Goal: Contribute content

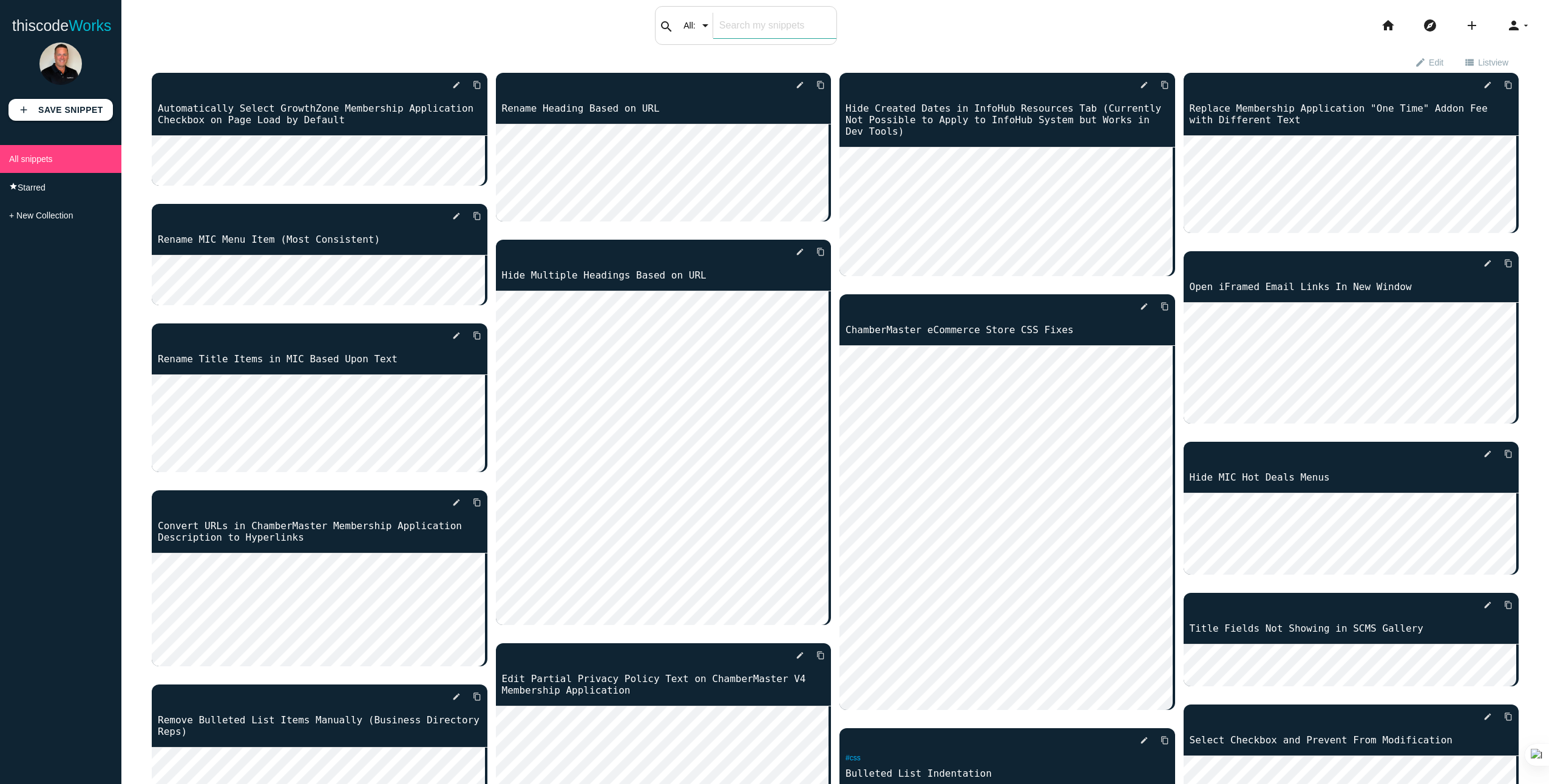
click at [698, 32] on div "search All: All: Code: Title: Tag: All: Code: Title: Tag:" at bounding box center [746, 26] width 182 height 39
type input "redirect"
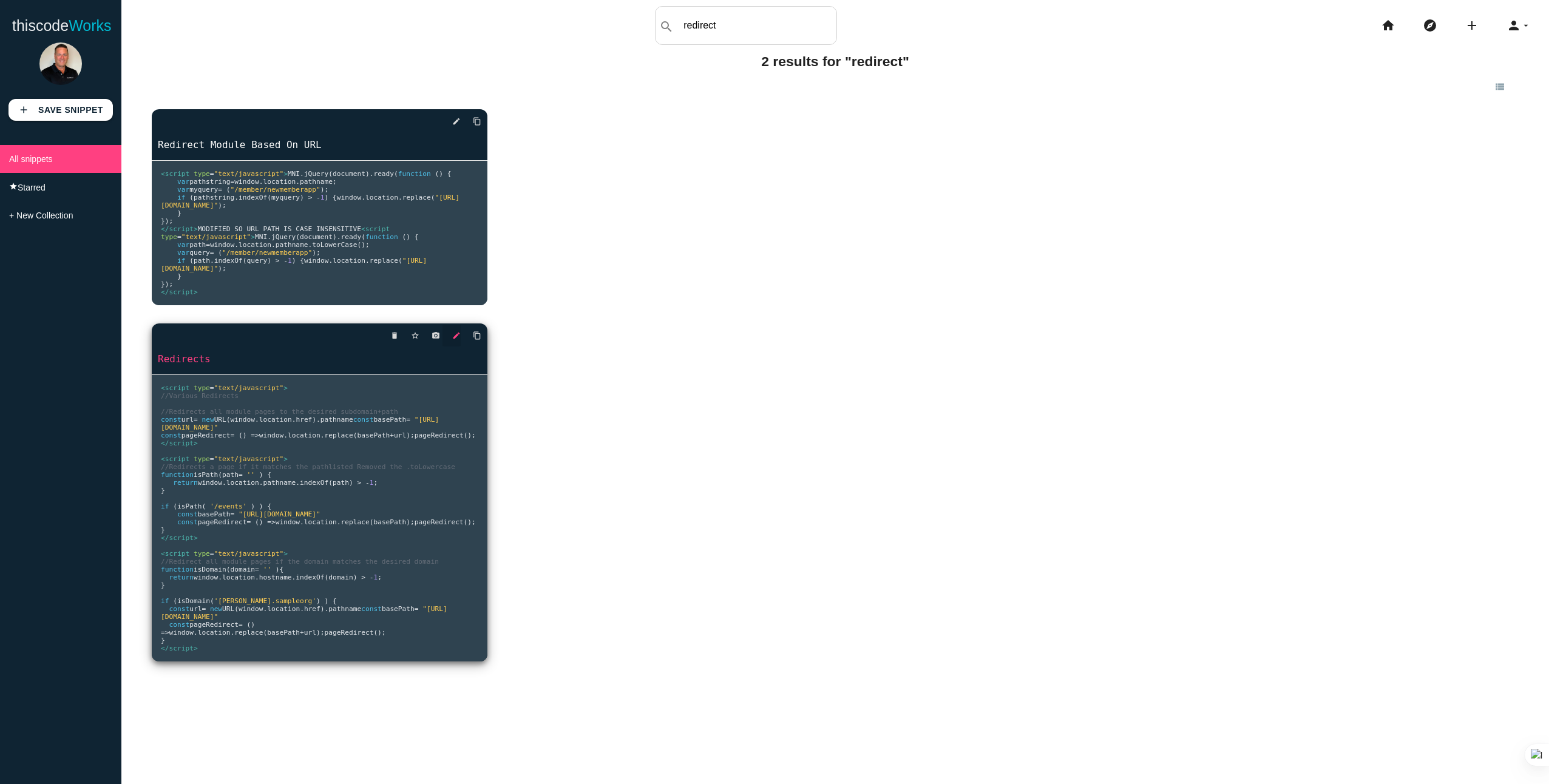
click at [454, 346] on icon "edit" at bounding box center [457, 335] width 9 height 22
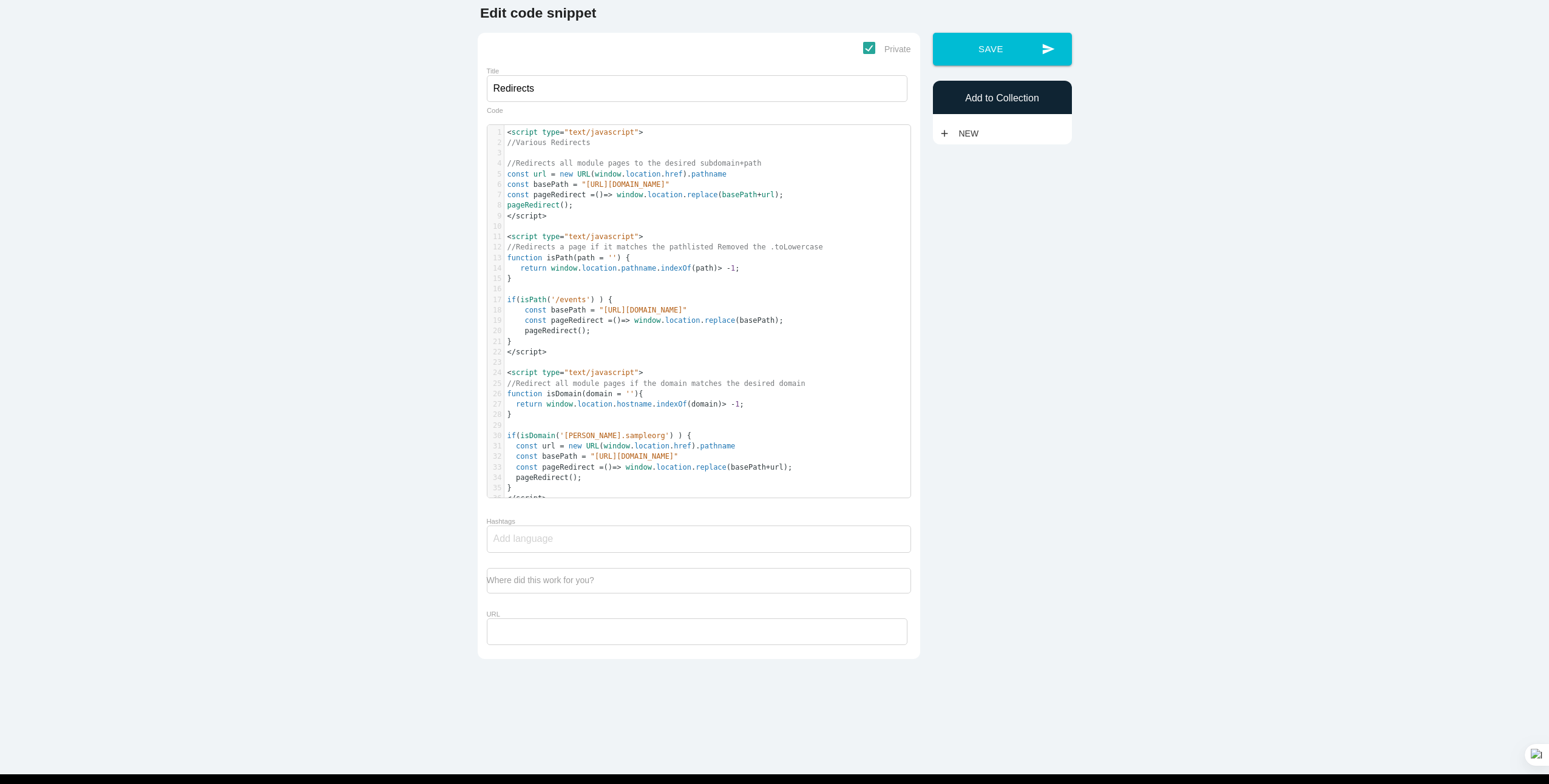
scroll to position [4, 0]
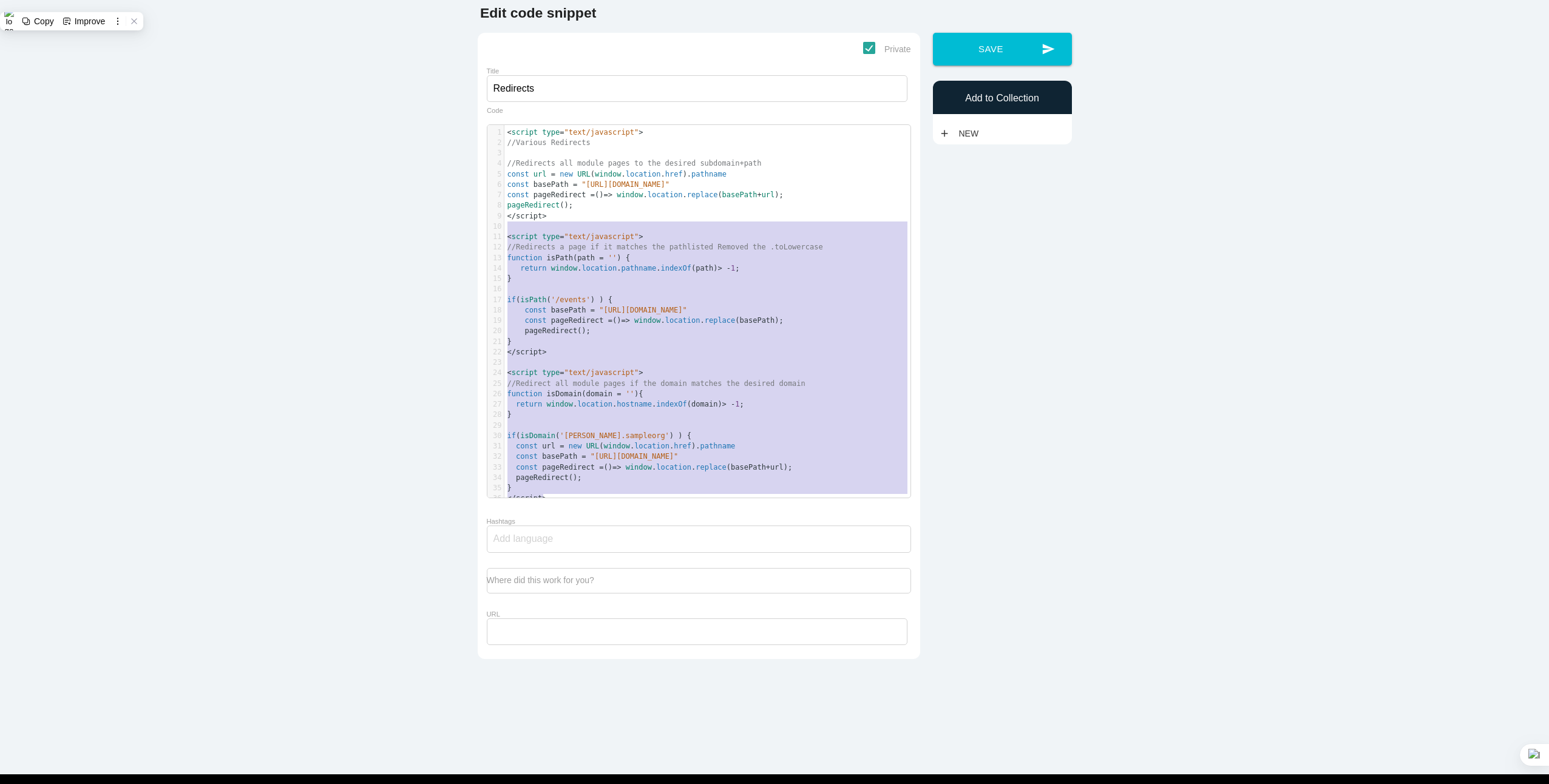
type textarea "<loremi dolo="sita/consectetu"> //Adipisc Elitseddo //Eiusmodte inc utlabo etdo…"
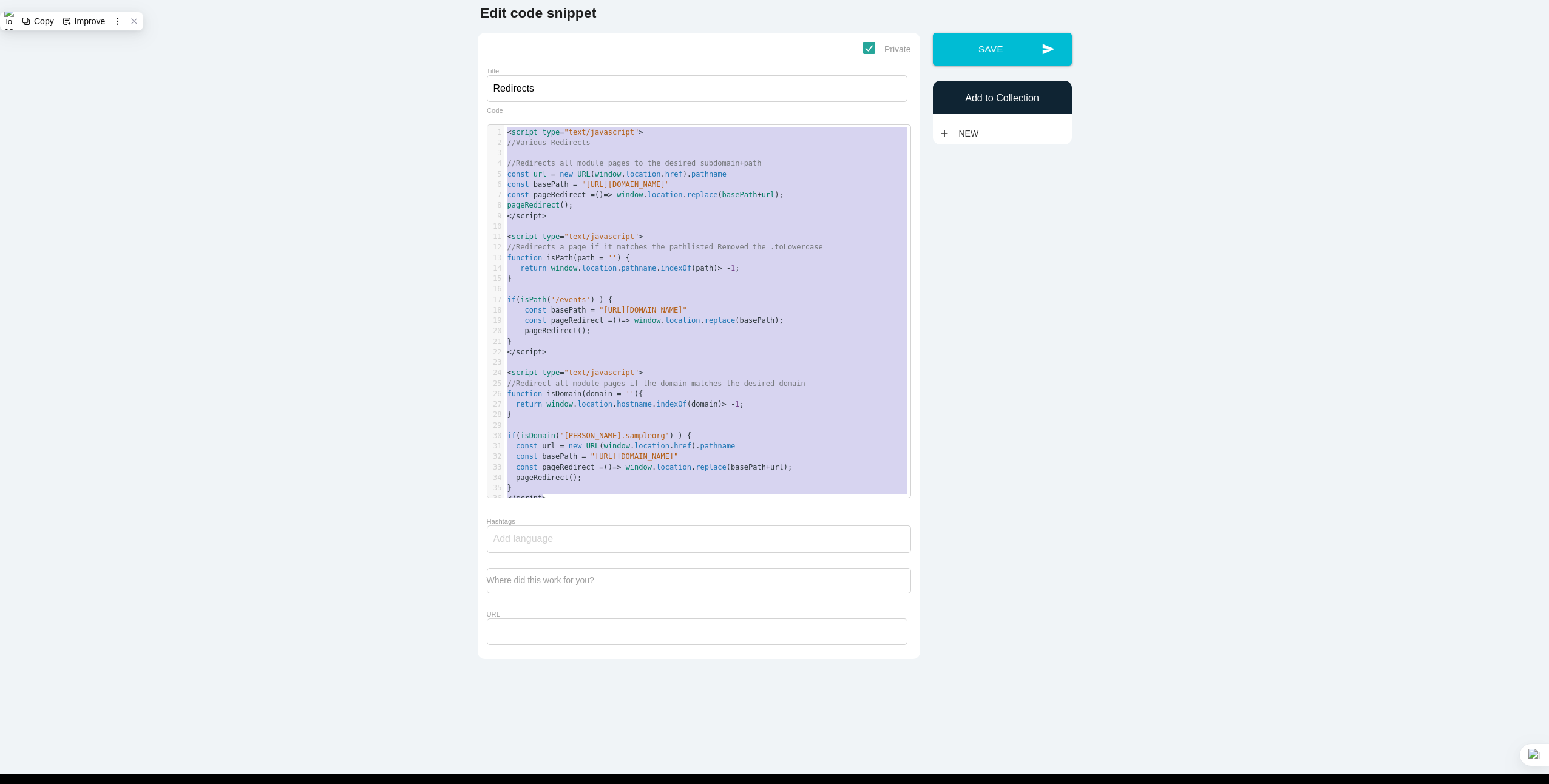
drag, startPoint x: 563, startPoint y: 500, endPoint x: 483, endPoint y: 106, distance: 402.0
click at [486, 106] on form "Private Title Redirects x 1 < script type = "text/javascript" > 2 //Various Red…" at bounding box center [698, 345] width 425 height 608
click at [194, 268] on main "Edit code snippet Private Title Redirects x 1 < script type = "text/javascript"…" at bounding box center [774, 382] width 1549 height 784
